Goal: Navigation & Orientation: Find specific page/section

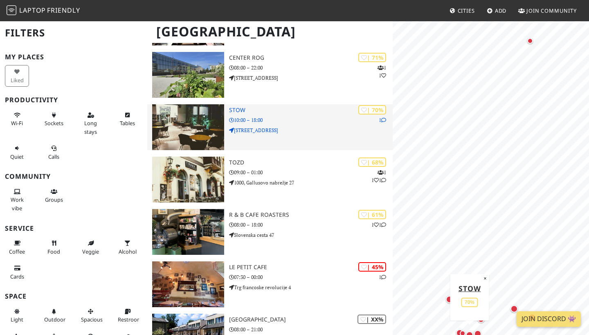
scroll to position [283, 0]
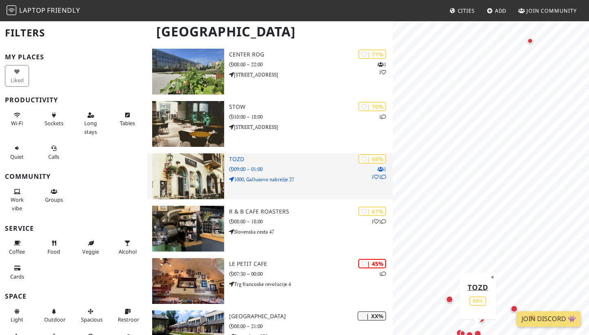
click at [233, 177] on icon at bounding box center [231, 179] width 5 height 5
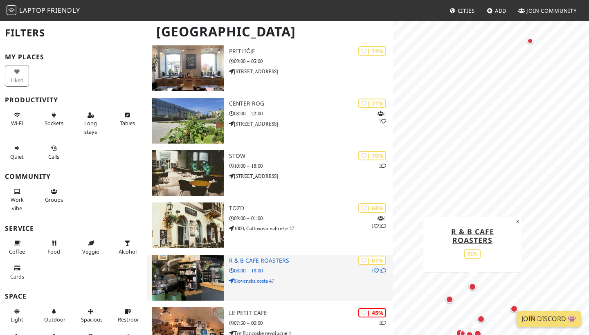
scroll to position [229, 0]
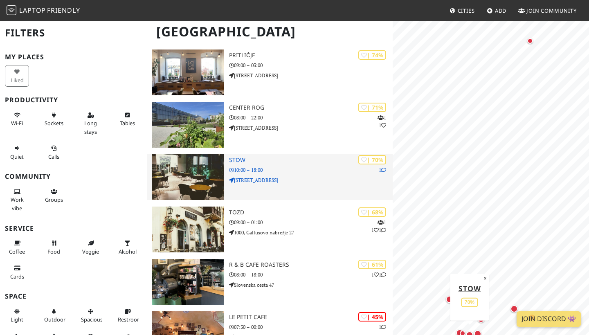
click at [214, 171] on img at bounding box center [188, 177] width 72 height 46
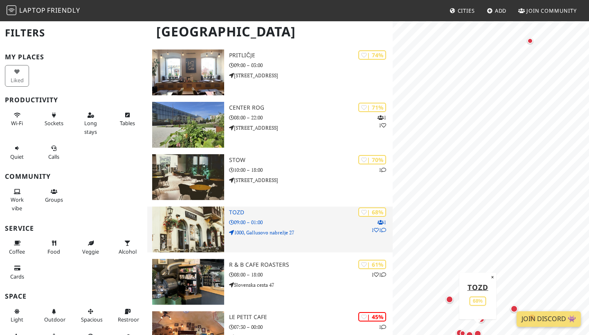
click at [192, 211] on img at bounding box center [188, 230] width 72 height 46
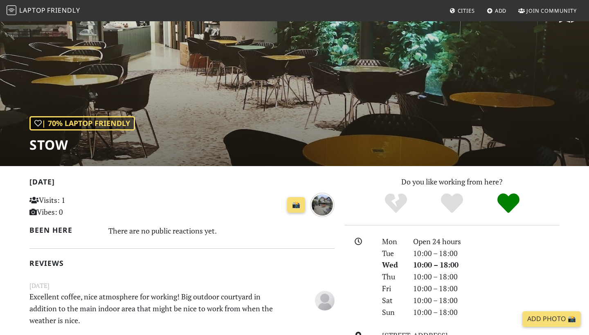
scroll to position [29, 0]
